Goal: Transaction & Acquisition: Download file/media

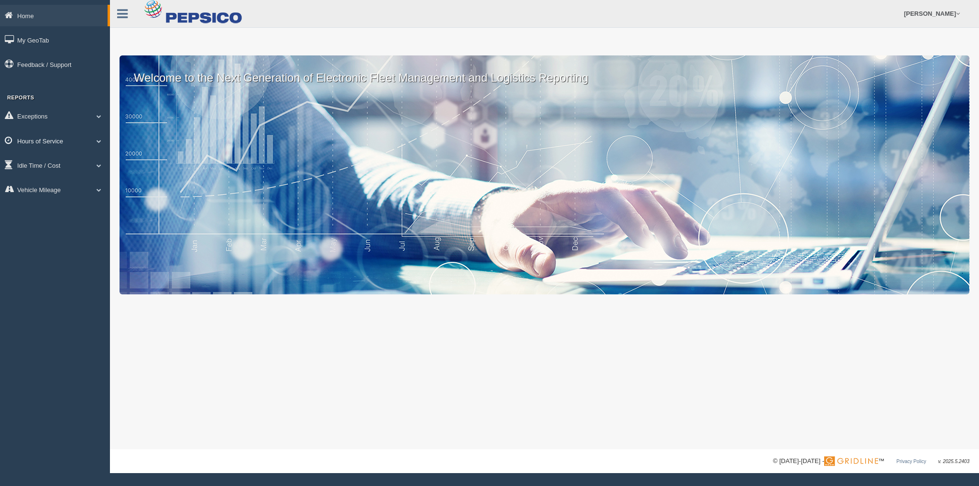
click at [27, 138] on link "Hours of Service" at bounding box center [55, 141] width 110 height 22
click at [44, 159] on link "HOS Explanation Reports" at bounding box center [62, 162] width 90 height 17
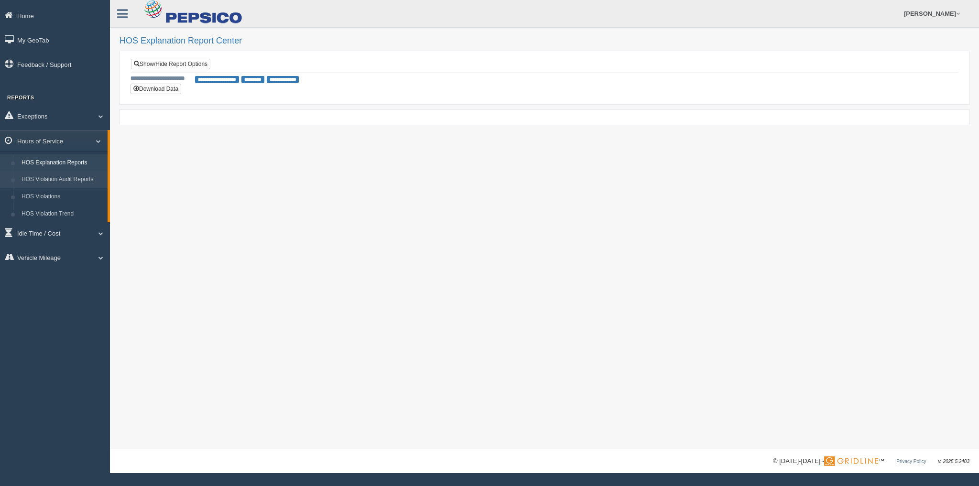
click at [55, 180] on link "HOS Violation Audit Reports" at bounding box center [62, 179] width 90 height 17
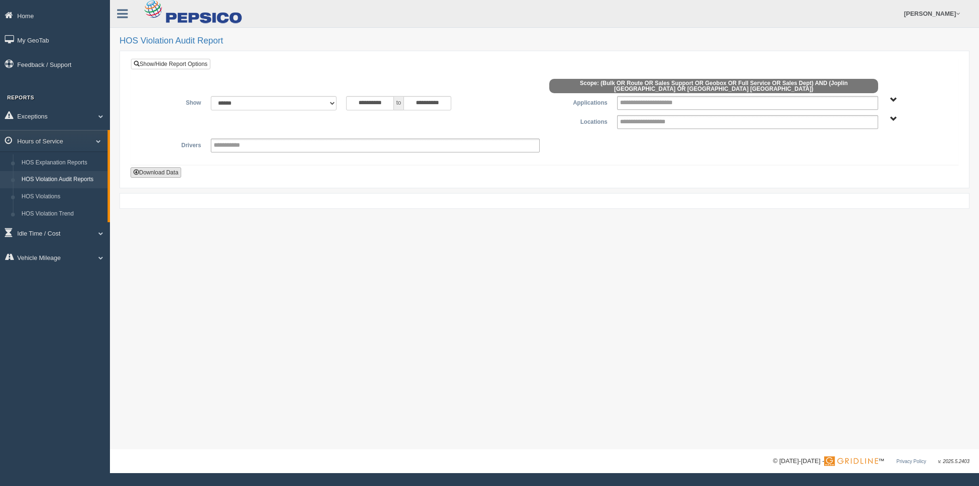
click at [162, 168] on button "Download Data" at bounding box center [156, 172] width 51 height 11
